Goal: Information Seeking & Learning: Learn about a topic

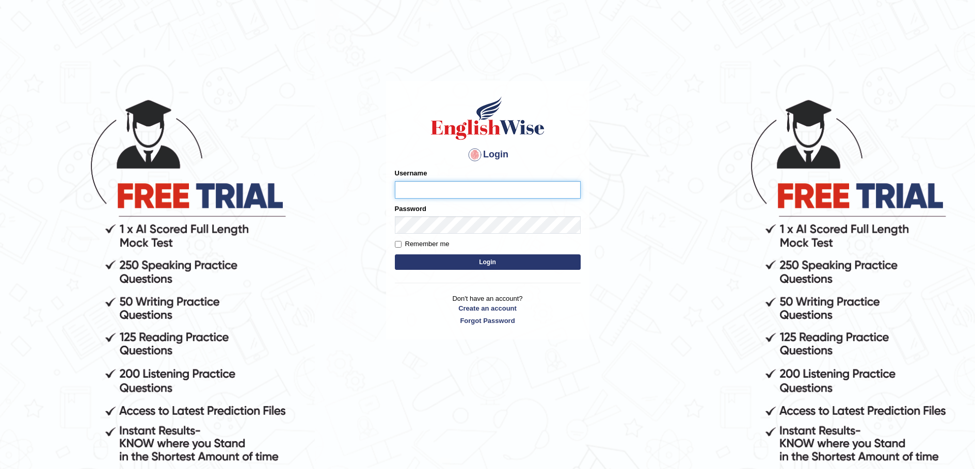
type input "Miko39"
drag, startPoint x: 476, startPoint y: 262, endPoint x: 462, endPoint y: 261, distance: 14.0
click at [476, 262] on button "Login" at bounding box center [488, 261] width 186 height 15
click at [398, 242] on input "Remember me" at bounding box center [398, 244] width 7 height 7
checkbox input "true"
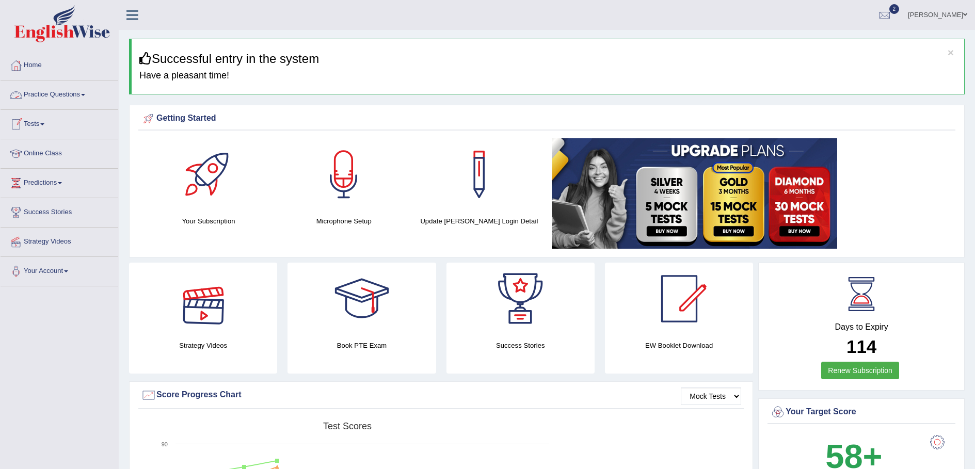
click at [83, 93] on link "Practice Questions" at bounding box center [60, 94] width 118 height 26
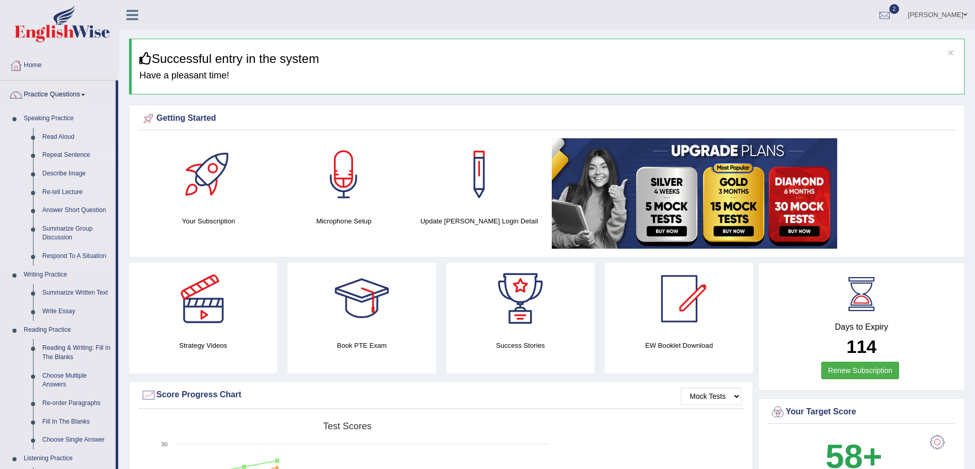
click at [83, 154] on link "Repeat Sentence" at bounding box center [77, 155] width 78 height 19
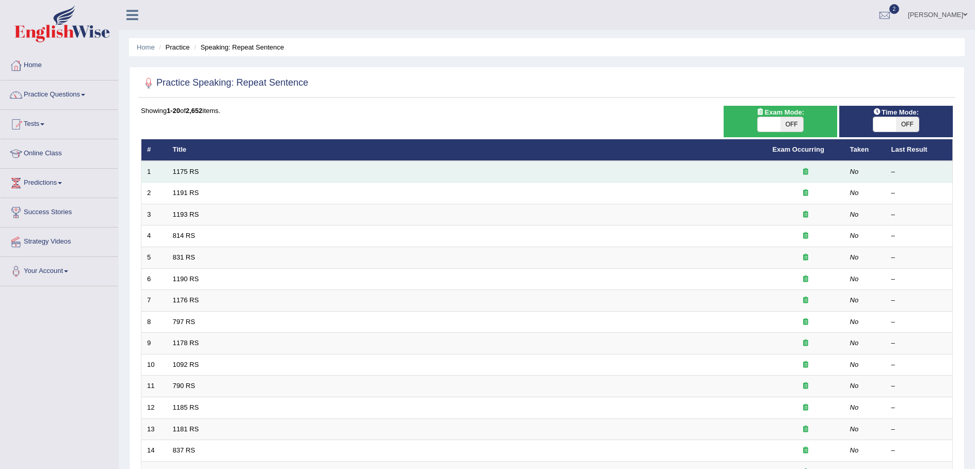
click at [234, 173] on td "1175 RS" at bounding box center [467, 172] width 600 height 22
click at [720, 174] on td "1175 RS" at bounding box center [467, 172] width 600 height 22
click at [720, 173] on td "1175 RS" at bounding box center [467, 172] width 600 height 22
click at [850, 162] on td "No" at bounding box center [864, 172] width 41 height 22
click at [855, 175] on td "No" at bounding box center [864, 172] width 41 height 22
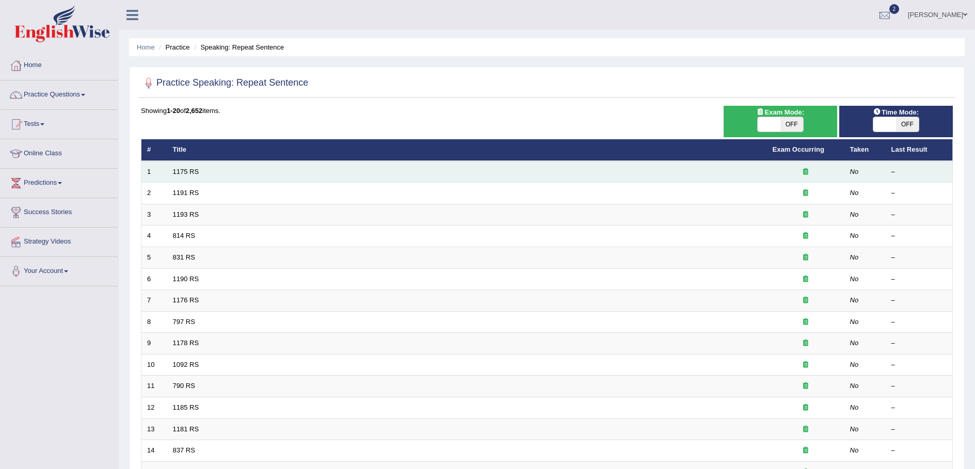
click at [217, 175] on td "1175 RS" at bounding box center [467, 172] width 600 height 22
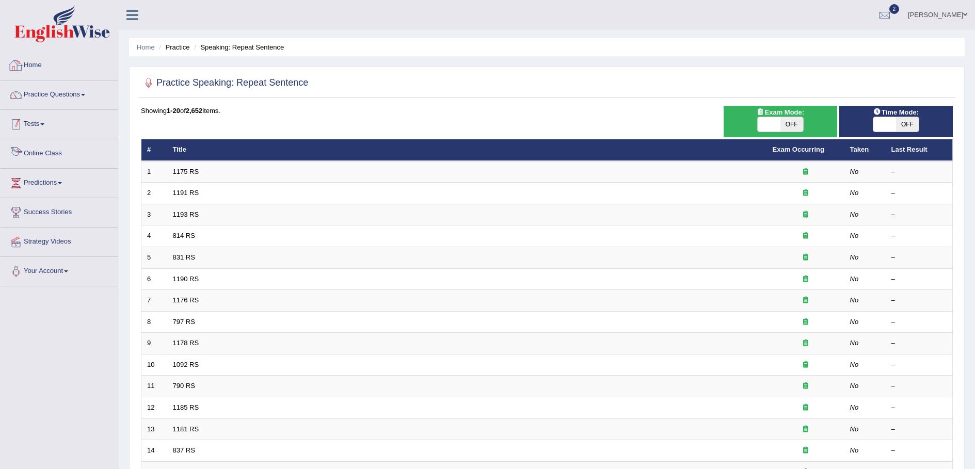
click at [42, 124] on link "Tests" at bounding box center [60, 123] width 118 height 26
click at [46, 126] on link "Tests" at bounding box center [58, 123] width 115 height 26
click at [46, 125] on link "Tests" at bounding box center [60, 123] width 118 height 26
click at [100, 176] on link "History" at bounding box center [67, 184] width 97 height 19
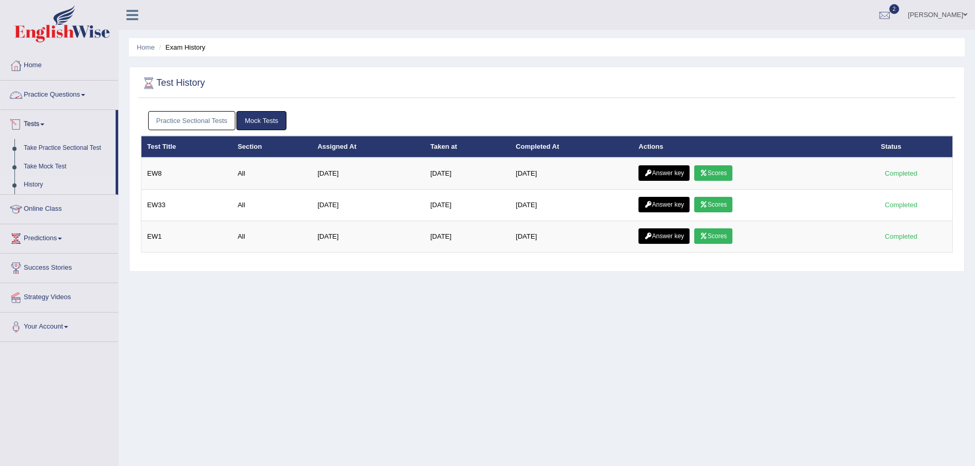
click at [44, 122] on link "Tests" at bounding box center [58, 123] width 115 height 26
click at [45, 122] on link "Tests" at bounding box center [60, 123] width 118 height 26
click at [62, 236] on link "Predictions" at bounding box center [60, 237] width 118 height 26
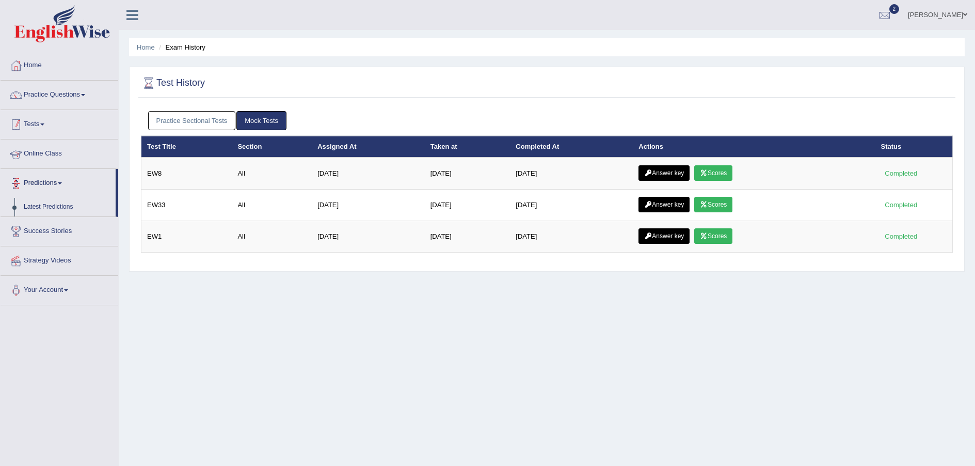
click at [44, 118] on link "Tests" at bounding box center [60, 123] width 118 height 26
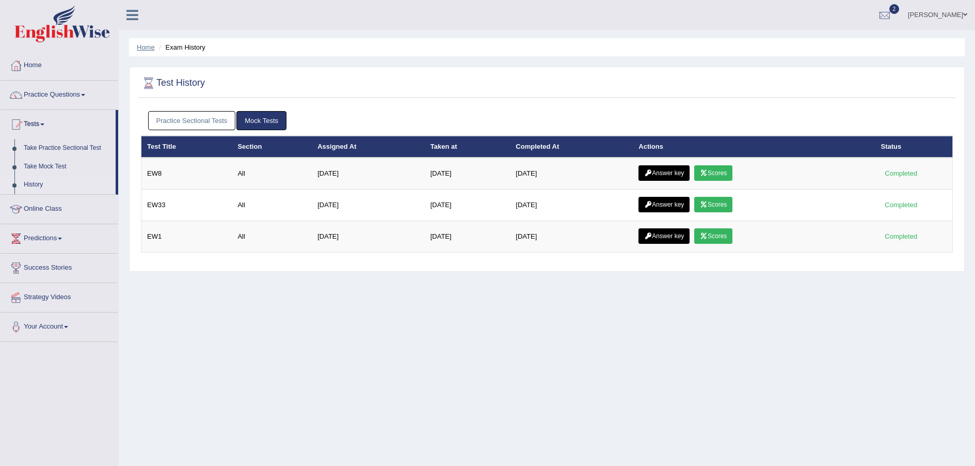
click at [149, 44] on link "Home" at bounding box center [146, 47] width 18 height 8
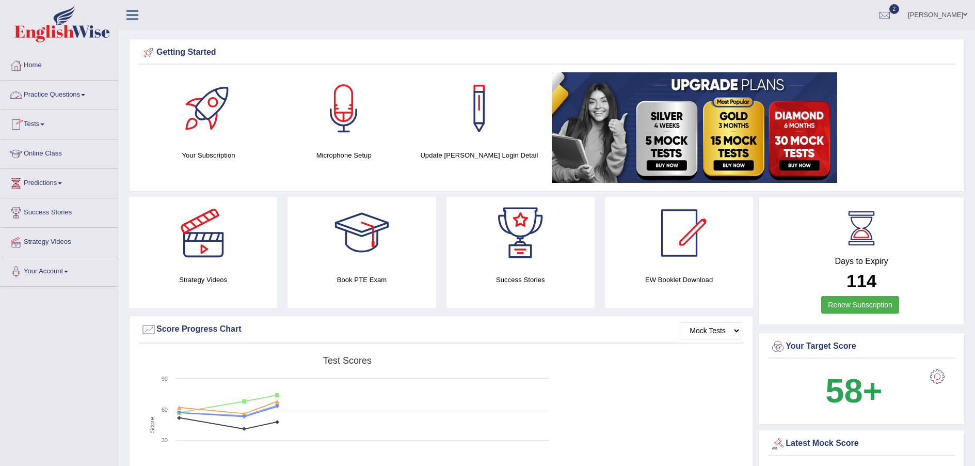
click at [86, 91] on link "Practice Questions" at bounding box center [60, 94] width 118 height 26
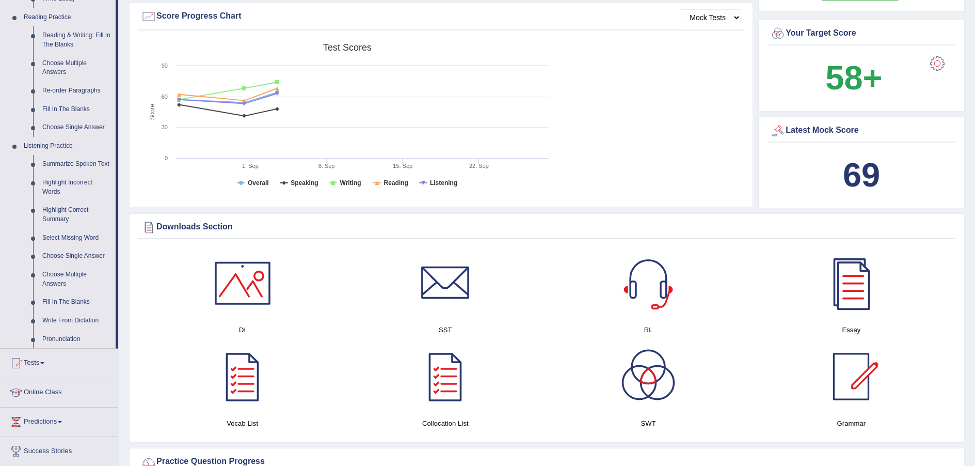
scroll to position [413, 0]
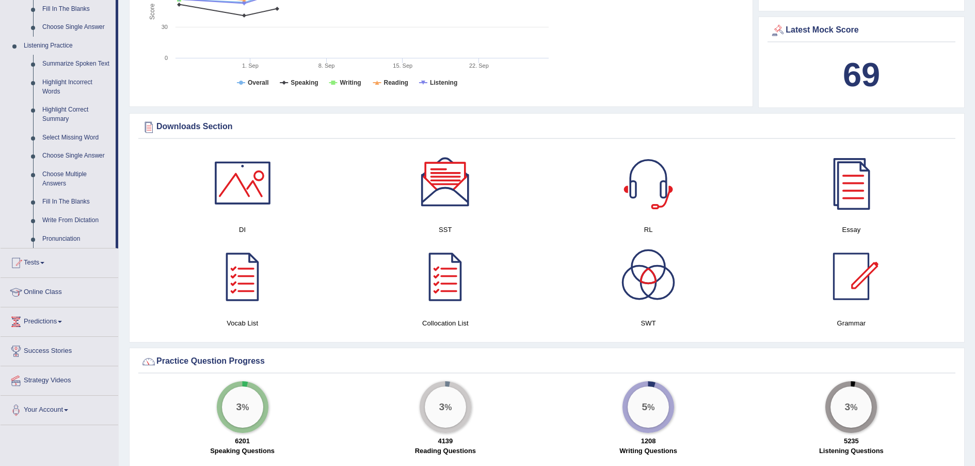
click at [267, 173] on div at bounding box center [242, 183] width 72 height 72
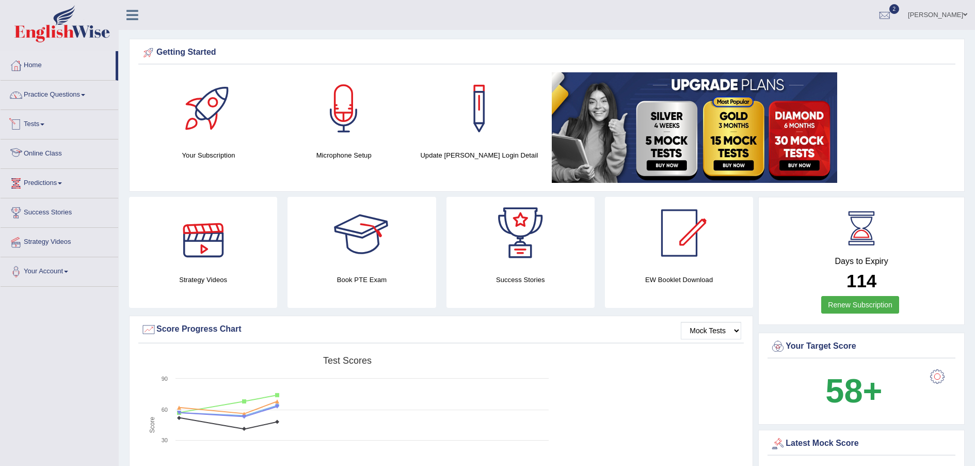
click at [40, 121] on link "Tests" at bounding box center [60, 123] width 118 height 26
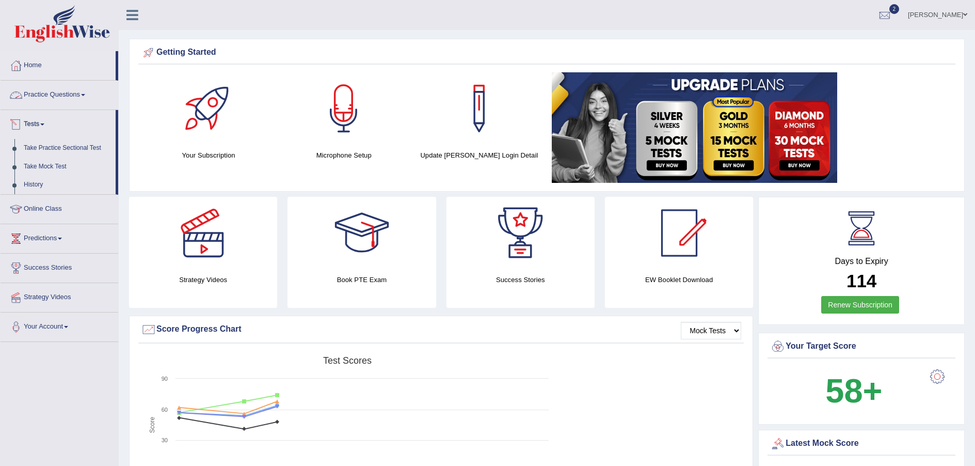
click at [86, 97] on link "Practice Questions" at bounding box center [60, 94] width 118 height 26
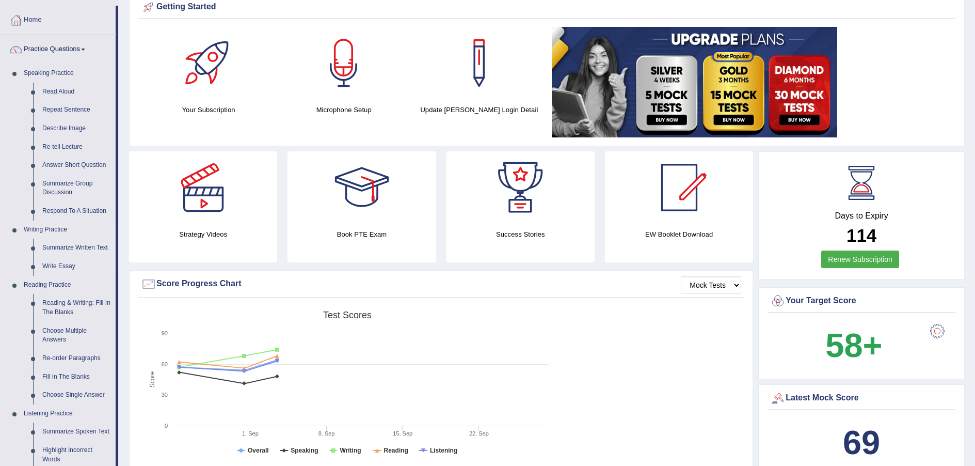
scroll to position [52, 0]
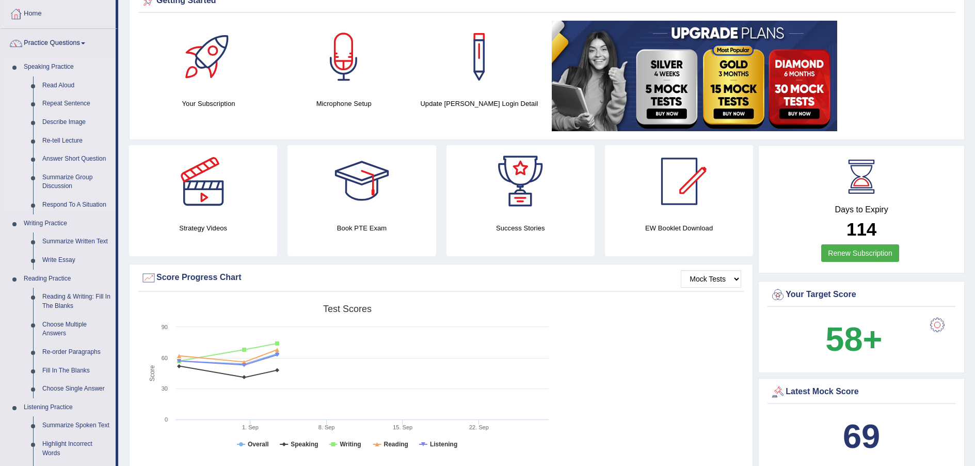
click at [57, 158] on link "Answer Short Question" at bounding box center [77, 159] width 78 height 19
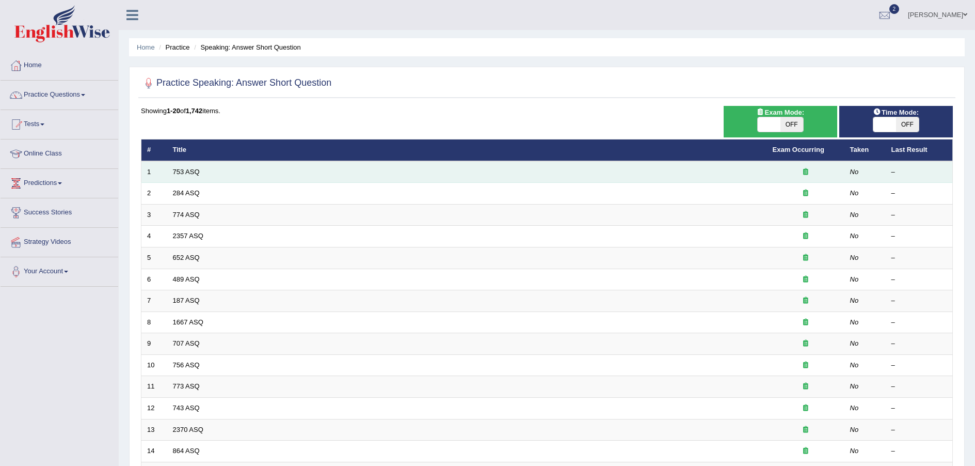
click at [804, 167] on div at bounding box center [806, 172] width 66 height 10
click at [190, 173] on link "753 ASQ" at bounding box center [186, 172] width 27 height 8
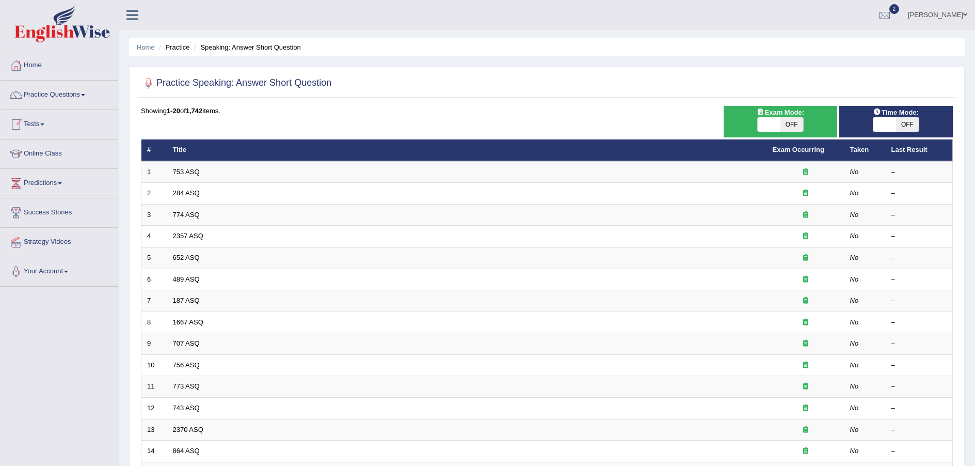
click at [189, 197] on link "284 ASQ" at bounding box center [186, 193] width 27 height 8
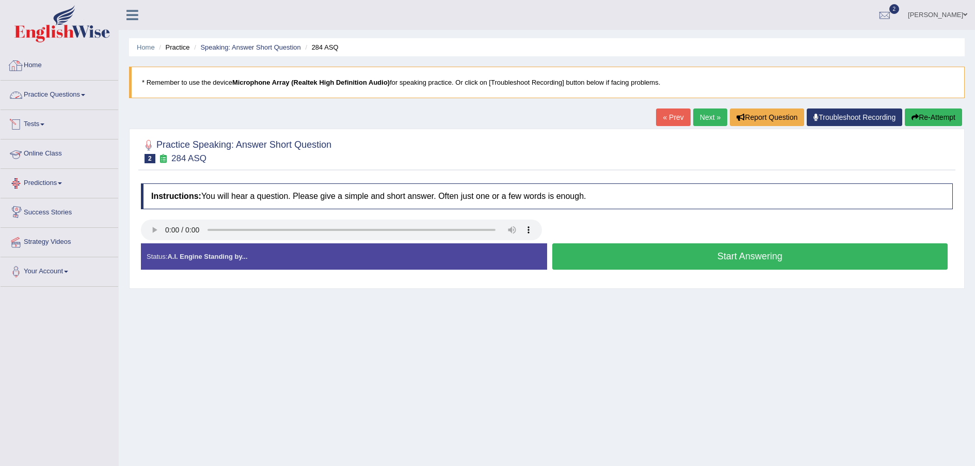
click at [89, 94] on link "Practice Questions" at bounding box center [60, 94] width 118 height 26
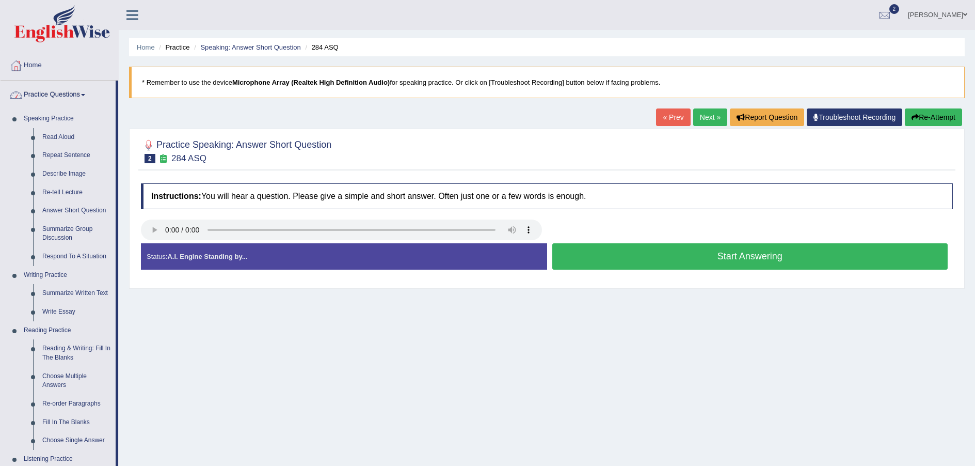
click at [86, 99] on link "Practice Questions" at bounding box center [58, 94] width 115 height 26
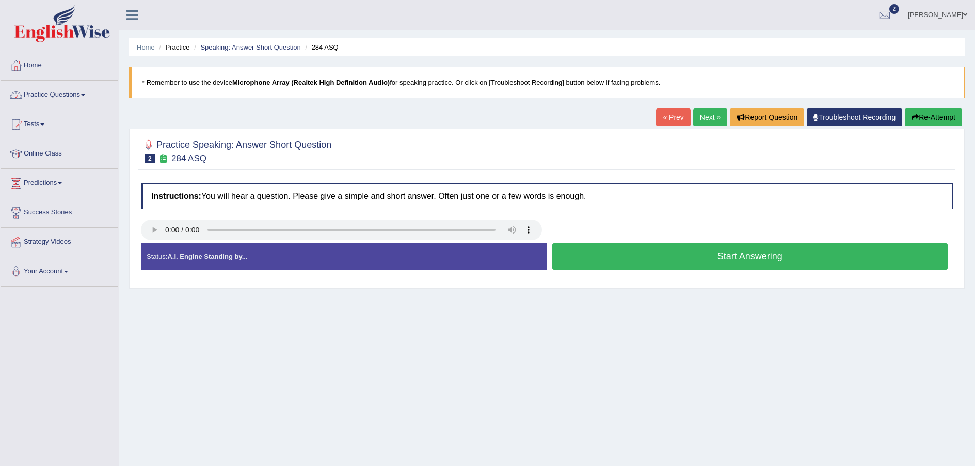
click at [84, 99] on link "Practice Questions" at bounding box center [60, 94] width 118 height 26
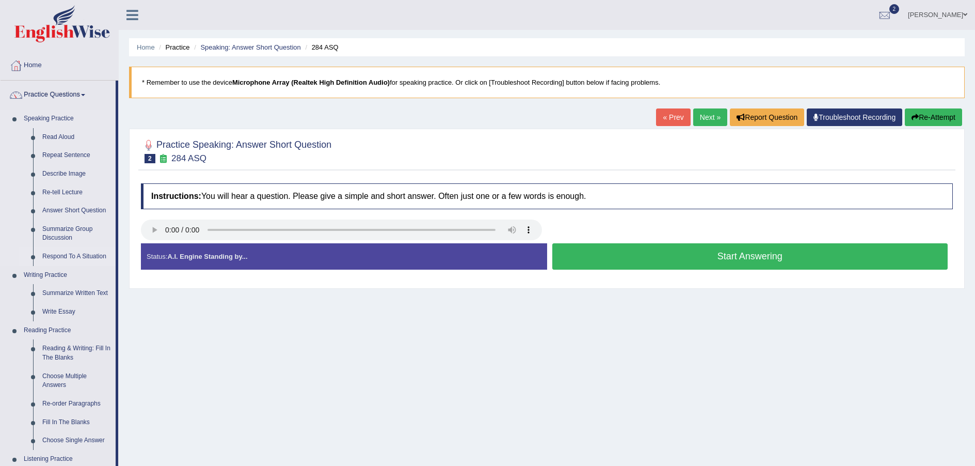
click at [86, 254] on link "Respond To A Situation" at bounding box center [77, 256] width 78 height 19
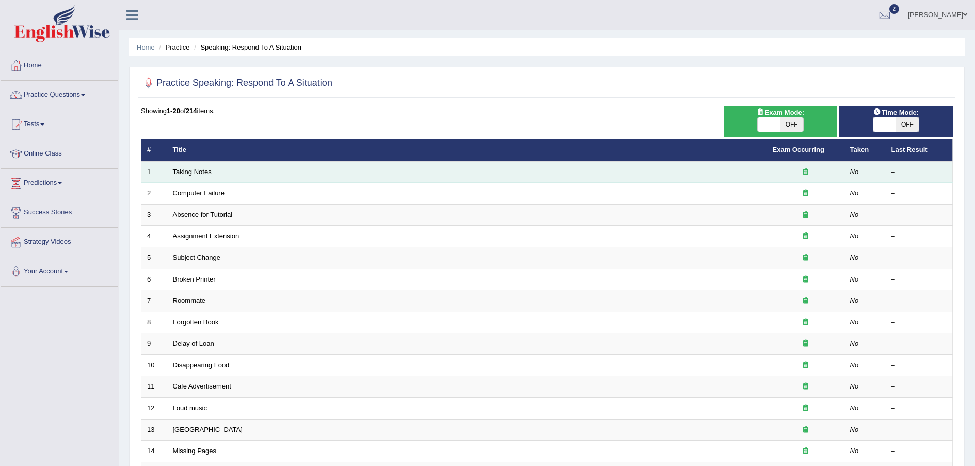
click at [200, 177] on td "Taking Notes" at bounding box center [467, 172] width 600 height 22
click at [201, 175] on td "Taking Notes" at bounding box center [467, 172] width 600 height 22
click at [202, 174] on link "Taking Notes" at bounding box center [192, 172] width 39 height 8
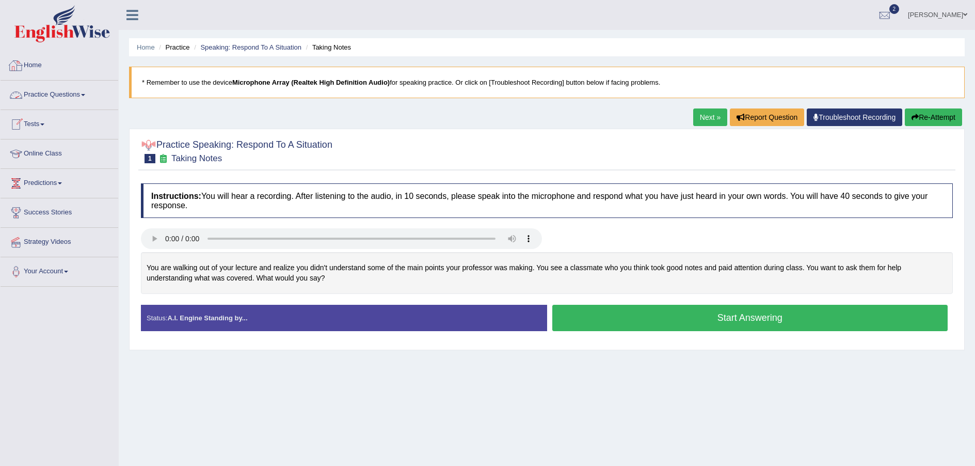
click at [84, 96] on link "Practice Questions" at bounding box center [60, 94] width 118 height 26
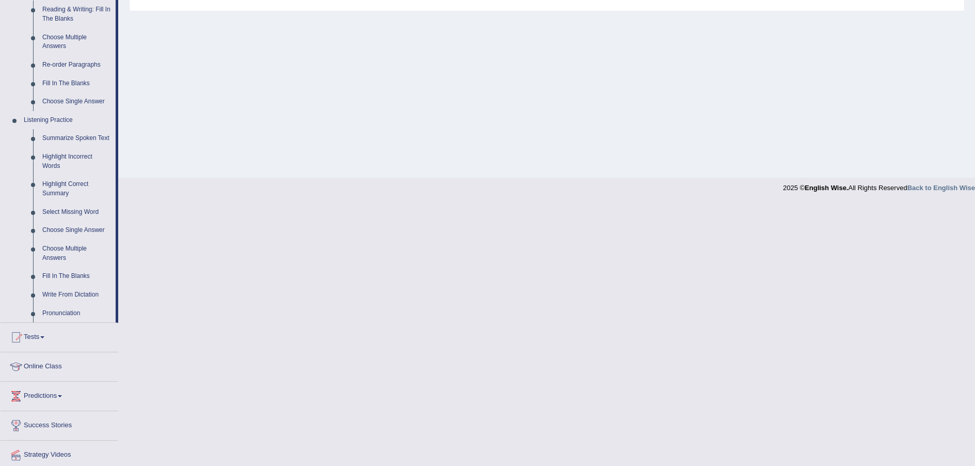
scroll to position [361, 0]
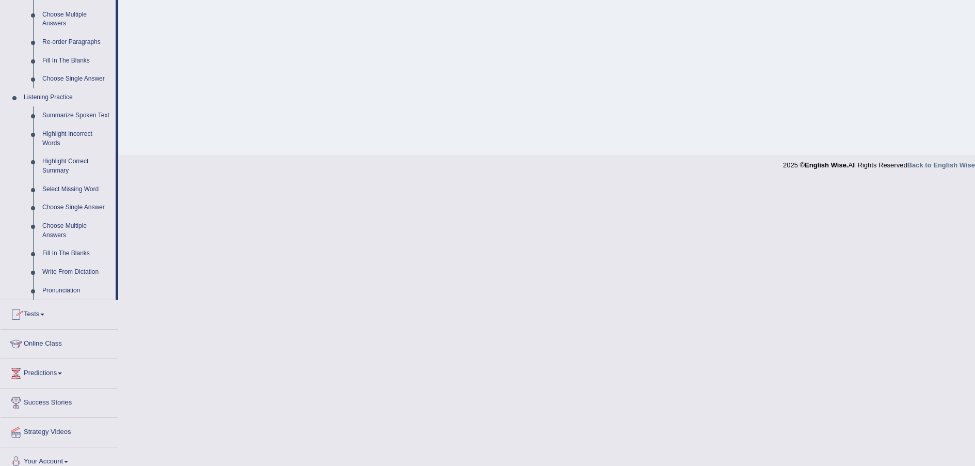
click at [45, 315] on link "Tests" at bounding box center [60, 313] width 118 height 26
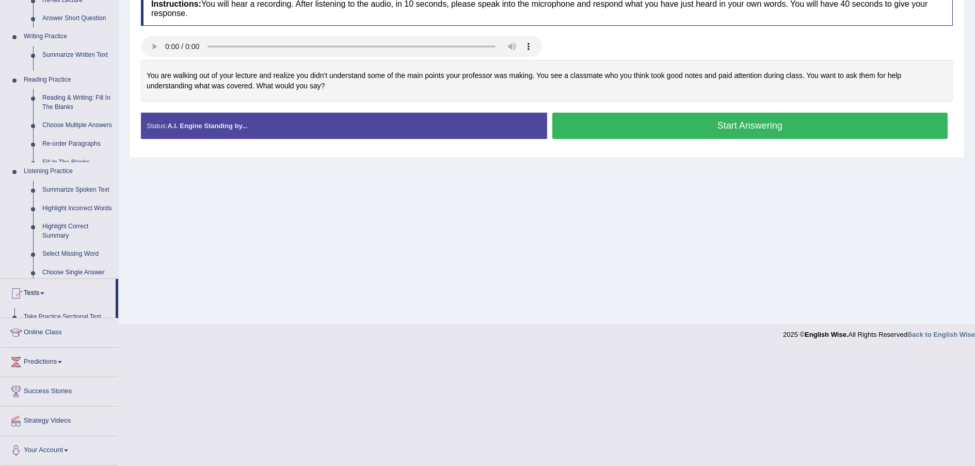
scroll to position [76, 0]
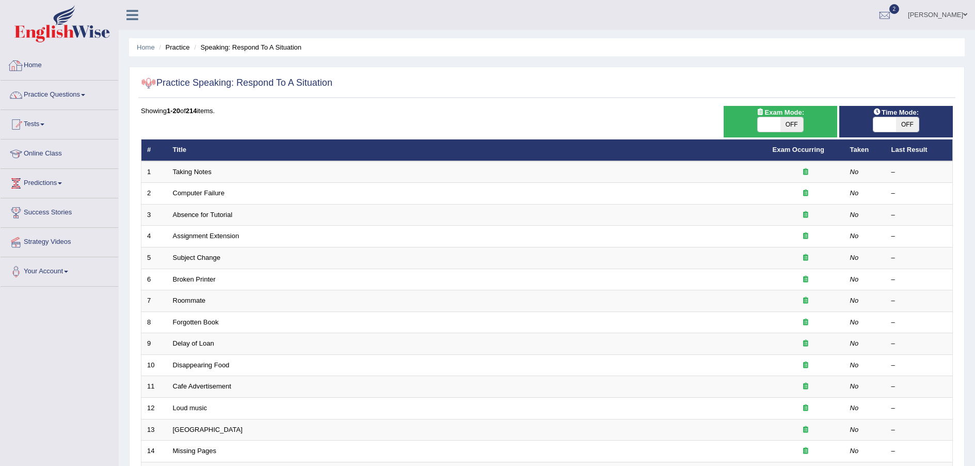
click at [41, 69] on link "Home" at bounding box center [60, 64] width 118 height 26
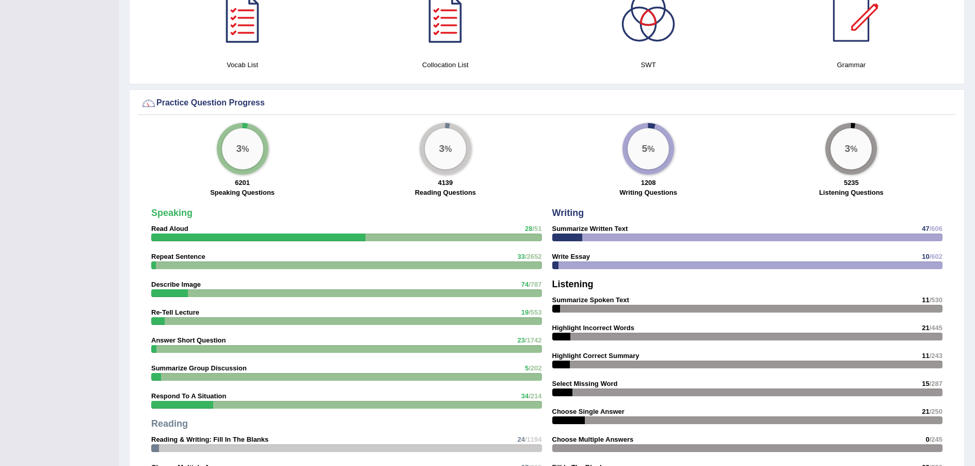
scroll to position [723, 0]
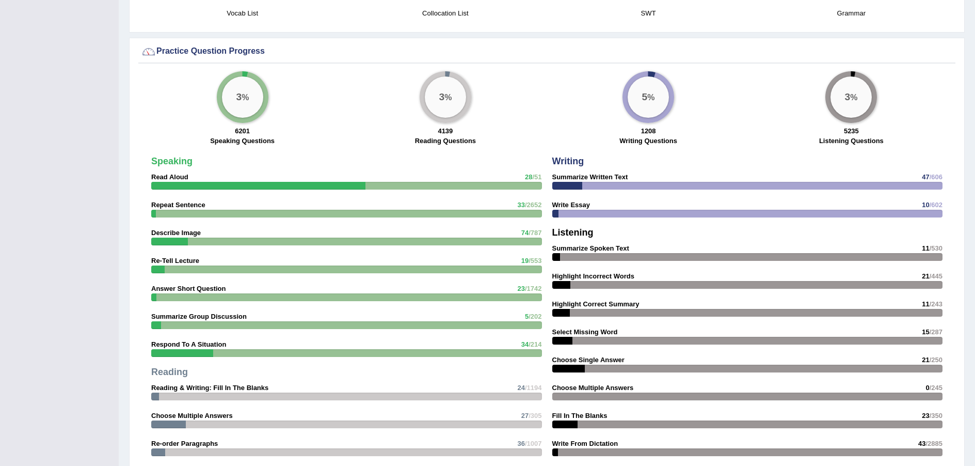
click at [443, 100] on big "3" at bounding box center [442, 96] width 6 height 11
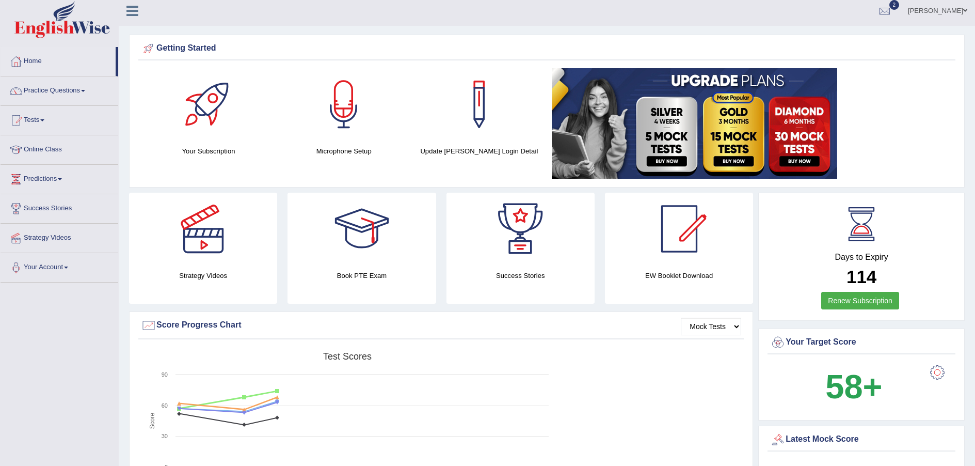
scroll to position [0, 0]
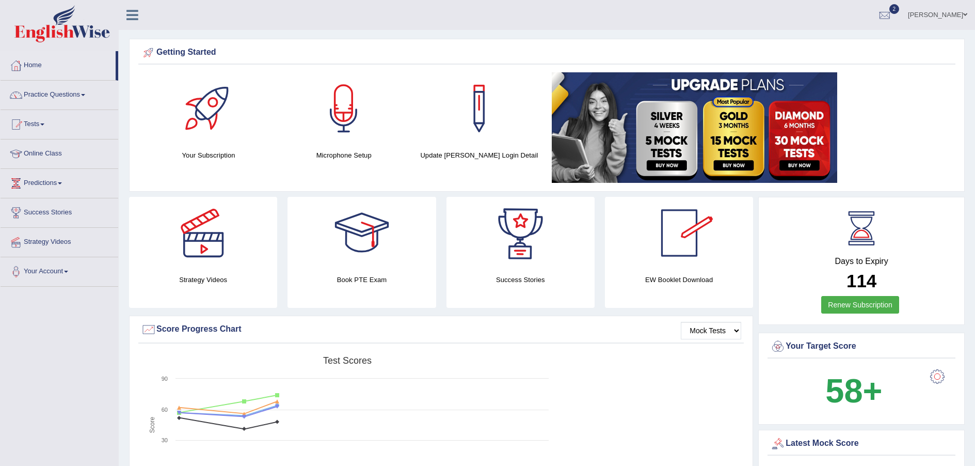
click at [518, 259] on div at bounding box center [520, 233] width 72 height 72
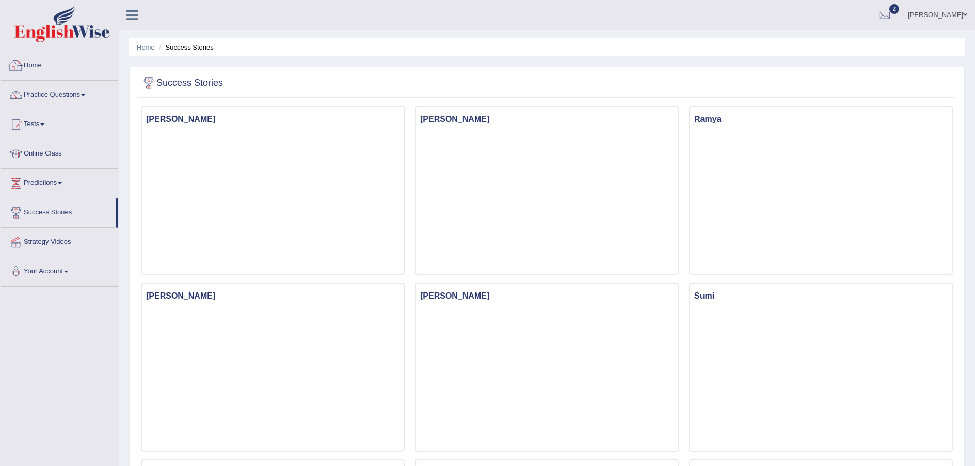
click at [31, 62] on link "Home" at bounding box center [60, 64] width 118 height 26
